Goal: Task Accomplishment & Management: Manage account settings

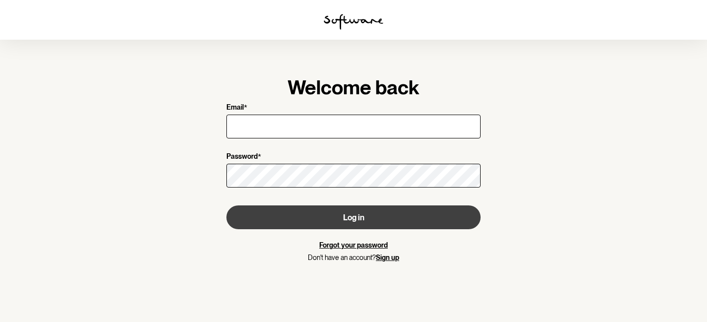
type input "[EMAIL_ADDRESS][DOMAIN_NAME]"
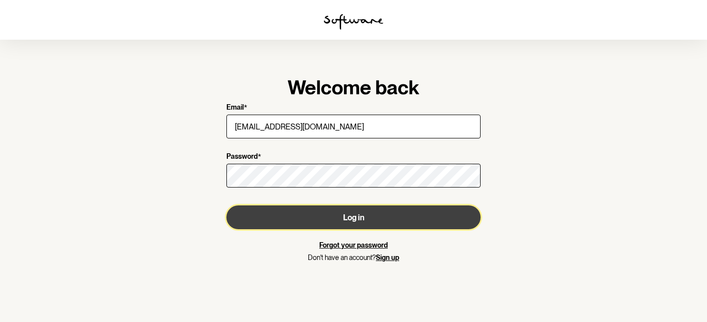
click at [383, 215] on button "Log in" at bounding box center [353, 218] width 254 height 24
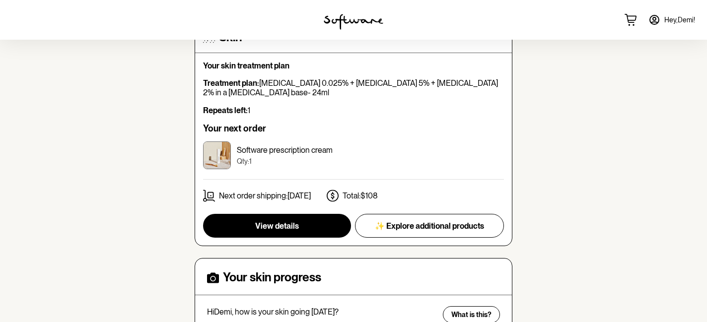
scroll to position [96, 0]
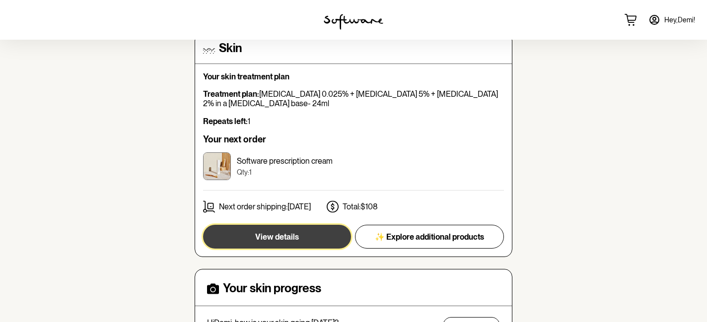
click at [315, 239] on button "View details" at bounding box center [277, 237] width 148 height 24
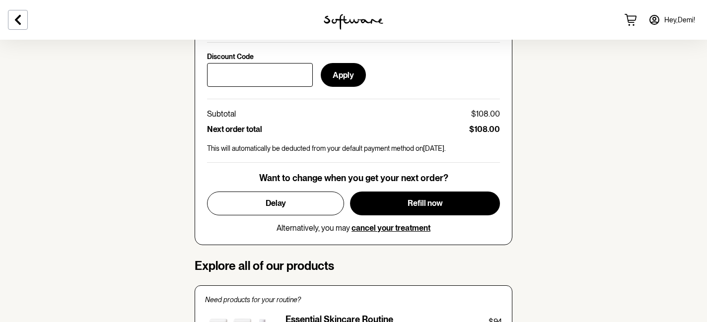
scroll to position [492, 0]
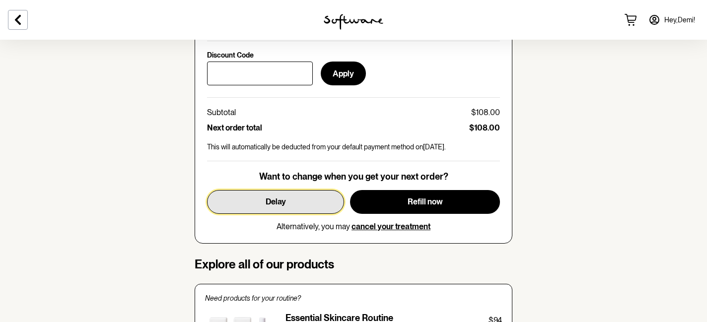
click at [283, 197] on button "Delay" at bounding box center [275, 202] width 137 height 24
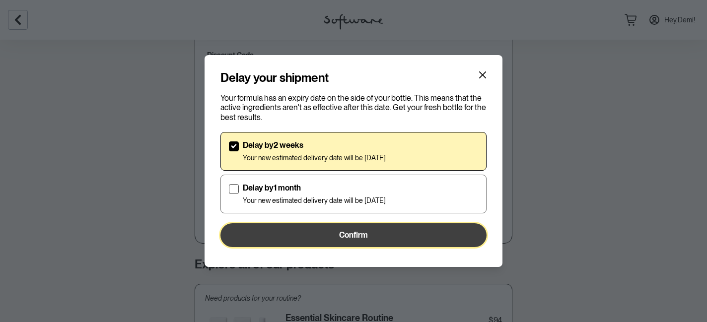
click at [342, 236] on span "Confirm" at bounding box center [353, 234] width 29 height 9
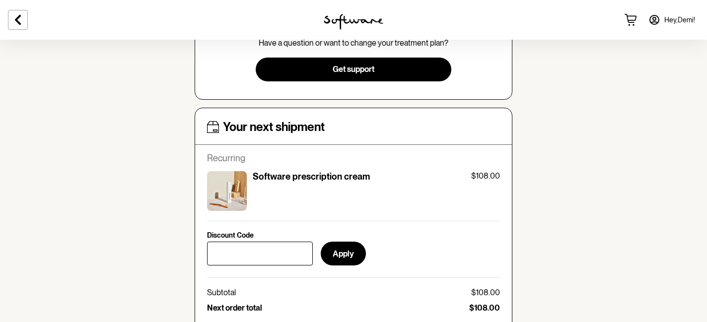
scroll to position [0, 0]
